Goal: Check status: Check status

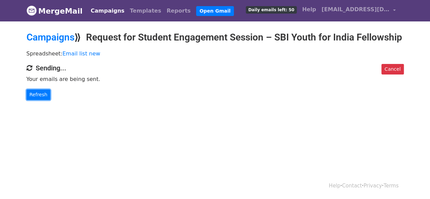
drag, startPoint x: 34, startPoint y: 107, endPoint x: 51, endPoint y: 109, distance: 17.4
click at [34, 100] on link "Refresh" at bounding box center [38, 94] width 24 height 11
